Goal: Task Accomplishment & Management: Manage account settings

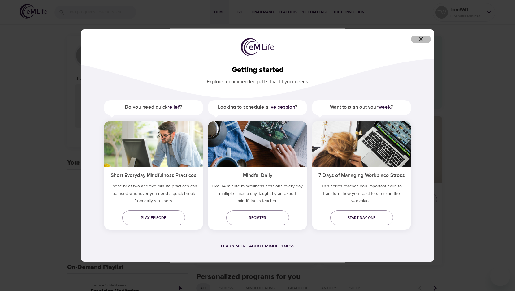
click at [424, 41] on icon "button" at bounding box center [420, 39] width 7 height 7
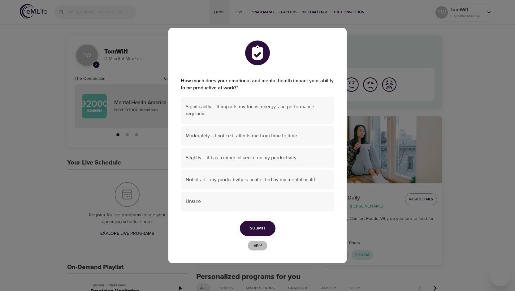
click at [259, 247] on span "Skip" at bounding box center [258, 245] width 14 height 7
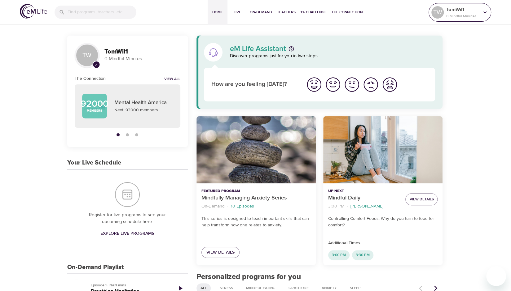
click at [483, 11] on icon at bounding box center [484, 12] width 7 height 7
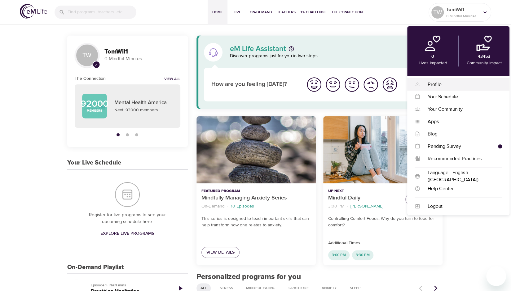
click at [438, 84] on div "Profile" at bounding box center [461, 84] width 82 height 7
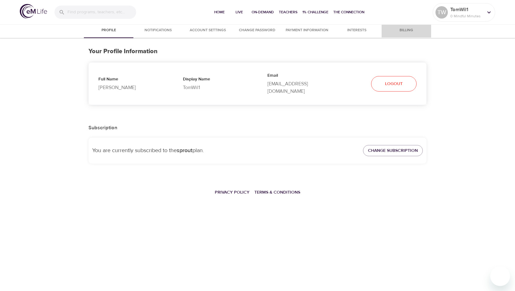
click at [413, 30] on span "Billing" at bounding box center [407, 30] width 42 height 7
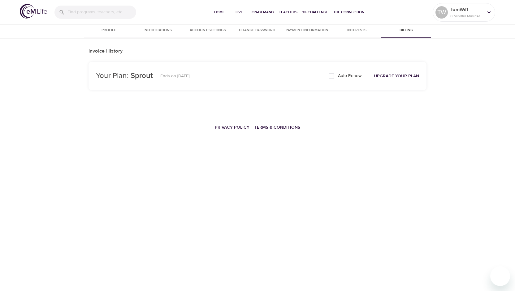
click at [192, 33] on span "Account Settings" at bounding box center [208, 30] width 42 height 7
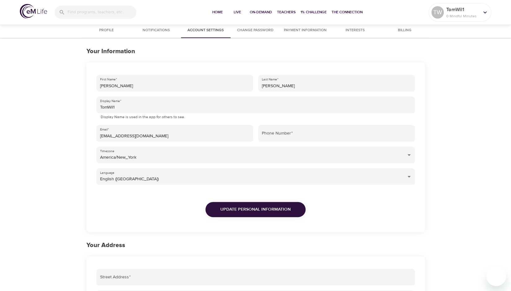
click at [293, 32] on span "Payment Information" at bounding box center [305, 30] width 43 height 7
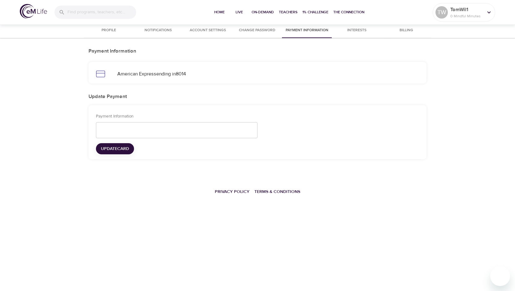
click at [352, 34] on button "Interests" at bounding box center [357, 30] width 50 height 15
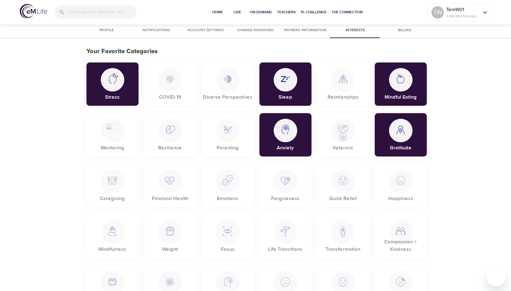
click at [407, 31] on span "Billing" at bounding box center [404, 30] width 42 height 7
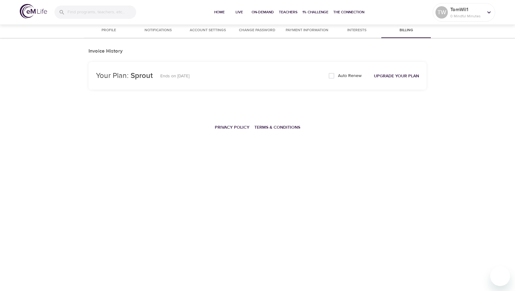
click at [115, 30] on span "Profile" at bounding box center [109, 30] width 42 height 7
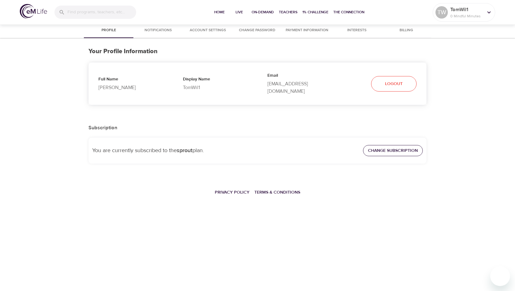
click at [403, 147] on span "Change Subscription" at bounding box center [393, 151] width 50 height 8
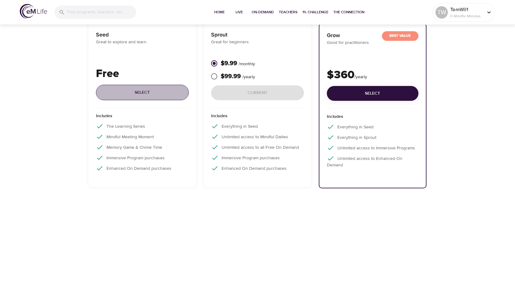
click at [137, 97] on button "Select" at bounding box center [142, 93] width 93 height 16
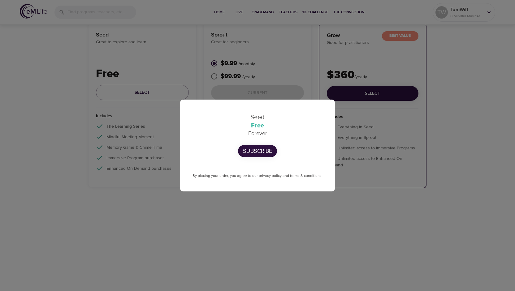
click at [257, 154] on p "Subscribe" at bounding box center [257, 151] width 29 height 8
